Goal: Check status: Check status

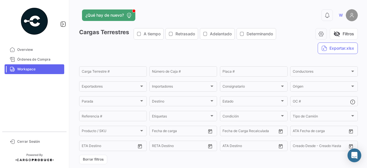
scroll to position [143, 0]
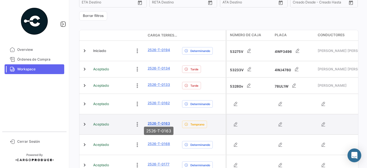
click at [157, 121] on link "2526-T-0163" at bounding box center [159, 123] width 22 height 5
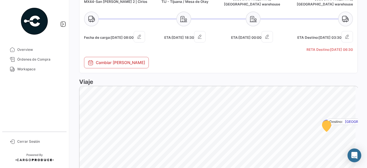
scroll to position [344, 0]
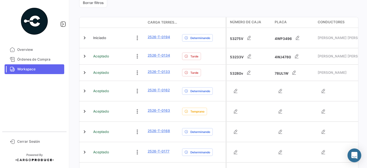
scroll to position [143, 0]
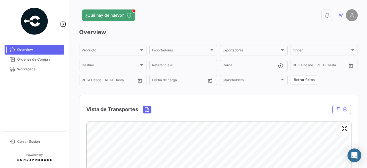
scroll to position [106, 0]
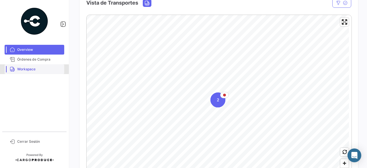
click at [32, 65] on link "Workspace" at bounding box center [35, 69] width 60 height 10
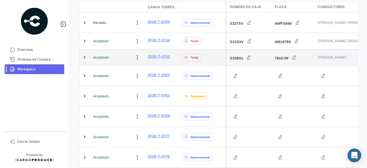
scroll to position [172, 0]
